Goal: Task Accomplishment & Management: Complete application form

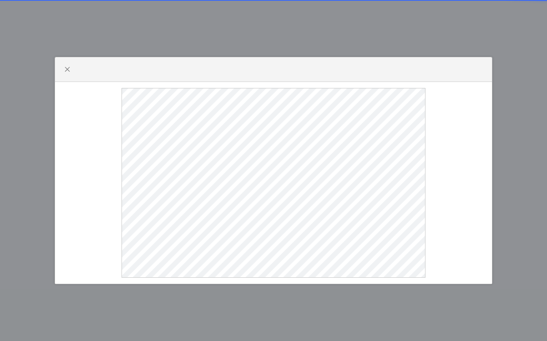
select select
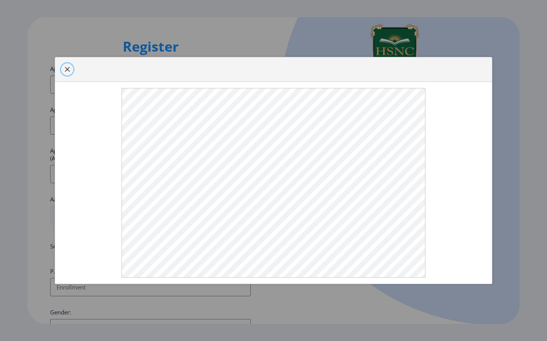
click at [69, 73] on button "button" at bounding box center [67, 69] width 12 height 12
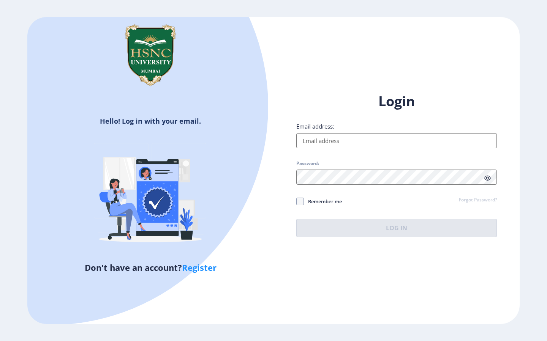
click at [369, 140] on input "Email address:" at bounding box center [396, 140] width 200 height 15
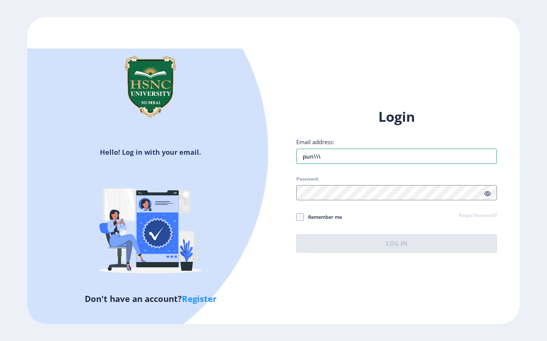
type input "pun\\\"
click at [437, 77] on div "Hello! Log in with your email. Don't have an account? Register Login Email addr…" at bounding box center [273, 170] width 492 height 307
